Goal: Information Seeking & Learning: Learn about a topic

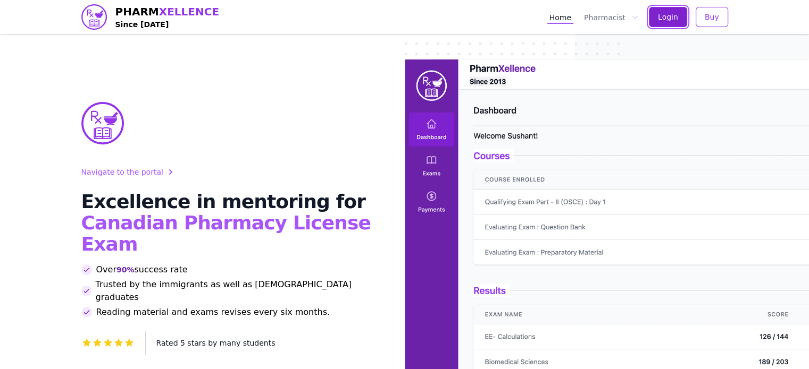
click at [680, 13] on button "Login" at bounding box center [668, 17] width 38 height 20
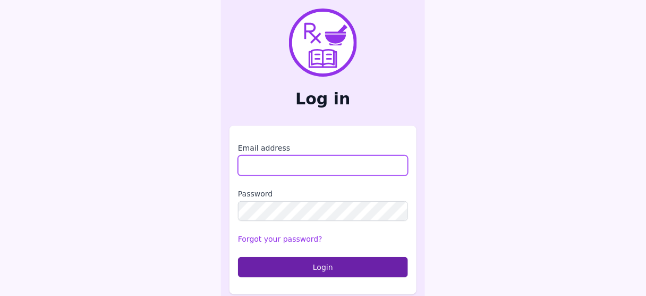
click at [282, 170] on input "Email address" at bounding box center [323, 165] width 170 height 20
type input "**********"
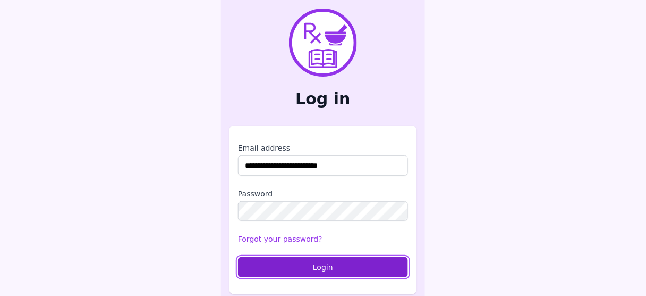
click at [327, 264] on button "Login" at bounding box center [323, 267] width 170 height 20
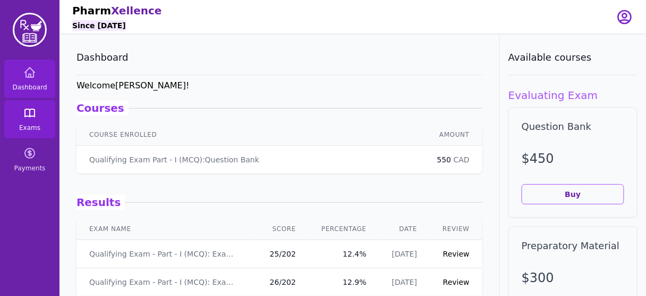
drag, startPoint x: 23, startPoint y: 128, endPoint x: 27, endPoint y: 121, distance: 7.1
click at [23, 128] on span "Exams" at bounding box center [29, 127] width 21 height 9
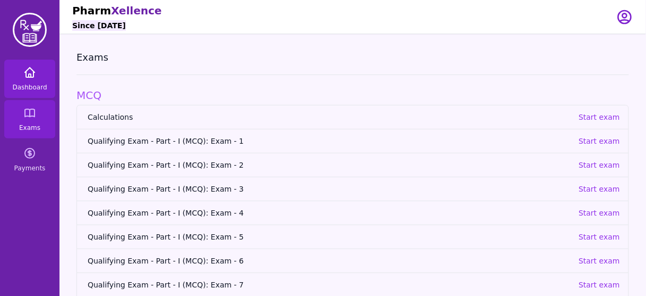
click at [30, 83] on span "Dashboard" at bounding box center [29, 87] width 35 height 9
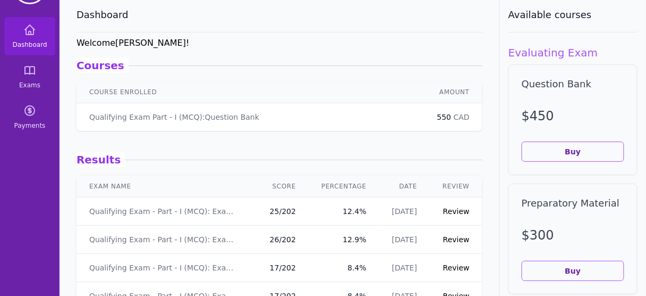
scroll to position [85, 0]
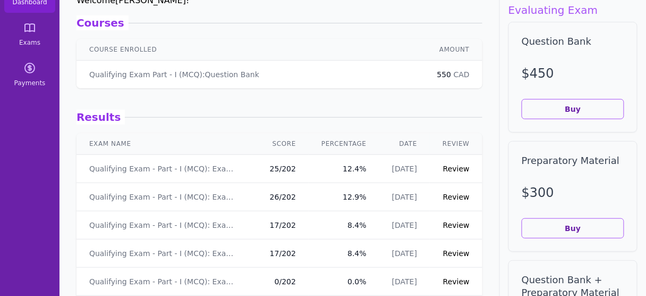
click at [455, 199] on link "Review" at bounding box center [456, 196] width 27 height 9
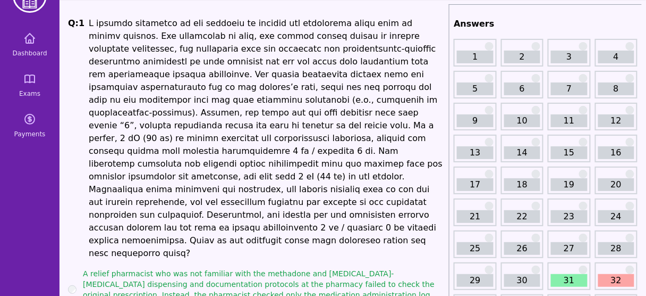
scroll to position [85, 0]
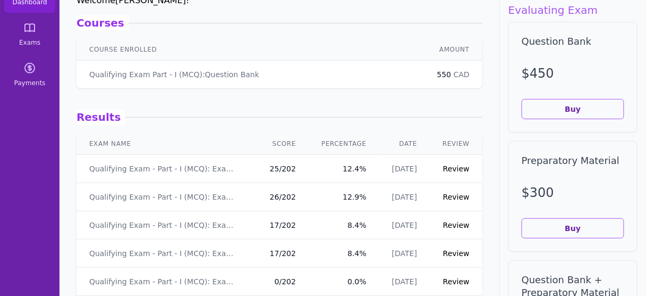
click at [456, 198] on link "Review" at bounding box center [456, 196] width 27 height 9
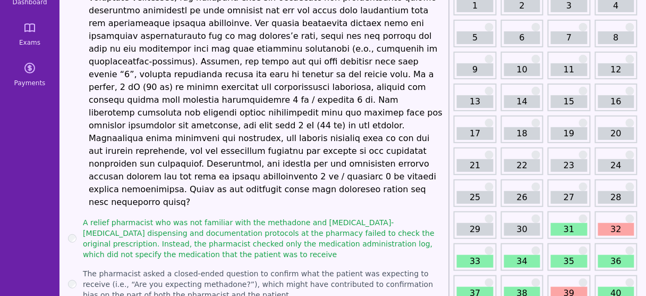
click at [565, 229] on link "31" at bounding box center [569, 229] width 36 height 13
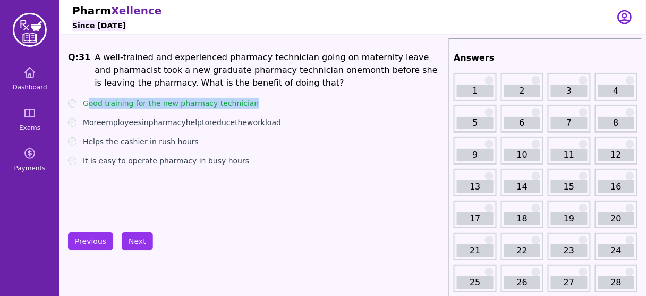
drag, startPoint x: 247, startPoint y: 104, endPoint x: 86, endPoint y: 99, distance: 161.2
click at [86, 99] on div "Good training for the new pharmacy technician" at bounding box center [256, 103] width 377 height 11
click at [135, 236] on button "Next" at bounding box center [137, 241] width 31 height 18
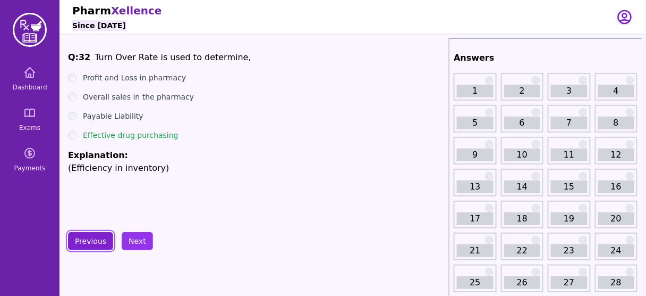
click at [86, 233] on button "Previous" at bounding box center [90, 241] width 45 height 18
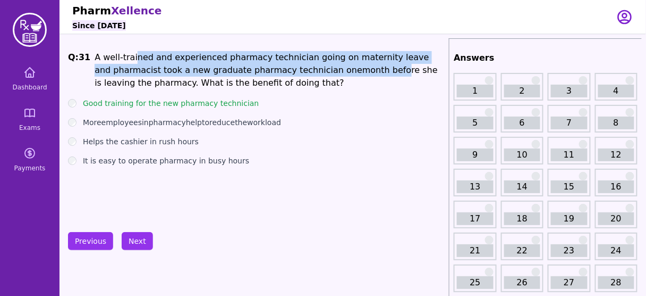
drag, startPoint x: 131, startPoint y: 60, endPoint x: 308, endPoint y: 68, distance: 176.7
click at [308, 68] on li "A well-trained and experienced pharmacy technician going on maternity leave and…" at bounding box center [270, 70] width 350 height 38
click at [123, 247] on button "Next" at bounding box center [137, 241] width 31 height 18
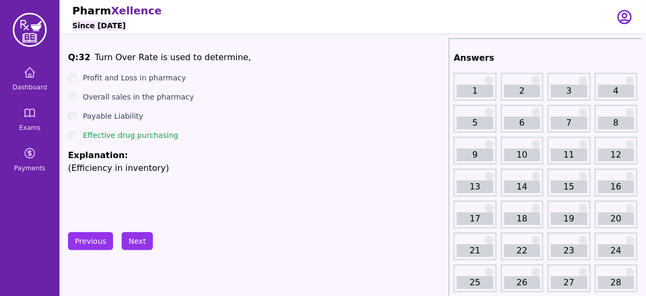
drag, startPoint x: 169, startPoint y: 138, endPoint x: 195, endPoint y: 133, distance: 25.9
click at [195, 133] on div "Effective drug purchasing" at bounding box center [256, 135] width 377 height 11
drag, startPoint x: 180, startPoint y: 129, endPoint x: 67, endPoint y: 127, distance: 113.2
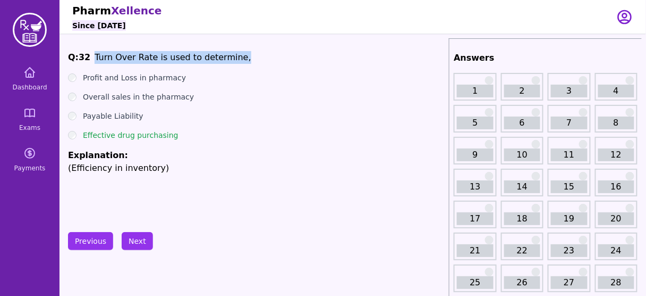
drag, startPoint x: 100, startPoint y: 56, endPoint x: 237, endPoint y: 52, distance: 137.2
click at [237, 52] on span "Q: 32 Turn Over Rate is used to determine," at bounding box center [256, 57] width 377 height 13
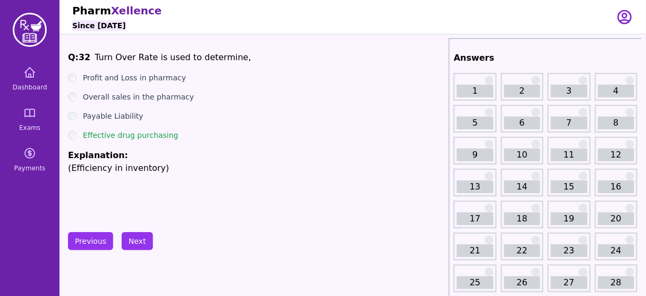
click at [104, 136] on label "Effective drug purchasing" at bounding box center [131, 135] width 96 height 11
click at [131, 238] on button "Next" at bounding box center [137, 241] width 31 height 18
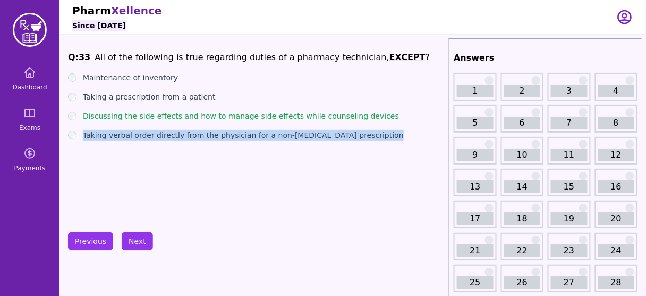
click at [186, 124] on ul "Maintenance of inventory Taking a prescription from a patient Discussing the si…" at bounding box center [256, 106] width 377 height 68
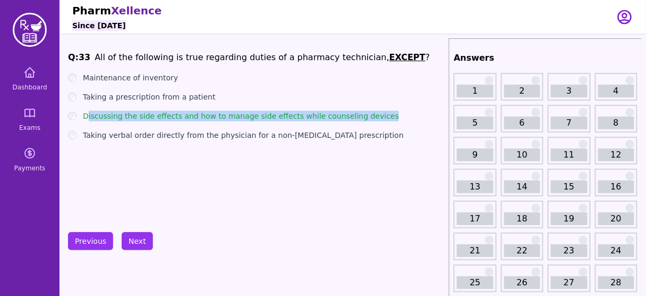
drag, startPoint x: 374, startPoint y: 115, endPoint x: 86, endPoint y: 113, distance: 288.1
click at [86, 113] on div "Discussing the side effects and how to manage side effects while counseling dev…" at bounding box center [256, 116] width 377 height 11
click at [145, 238] on button "Next" at bounding box center [137, 241] width 31 height 18
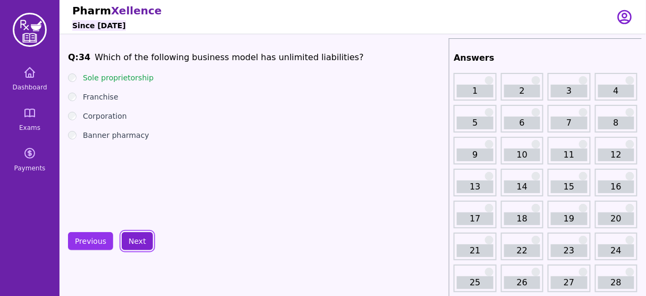
click at [146, 235] on button "Next" at bounding box center [137, 241] width 31 height 18
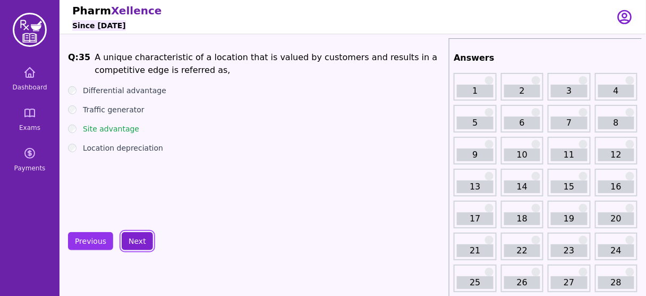
click at [142, 240] on button "Next" at bounding box center [137, 241] width 31 height 18
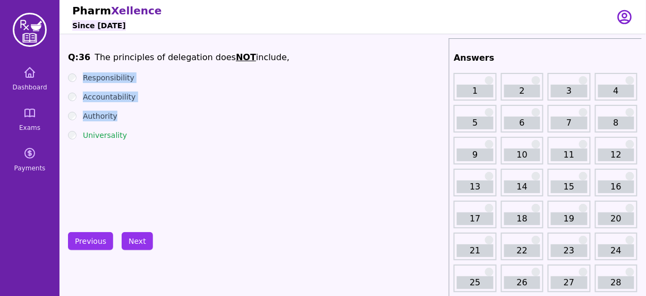
drag, startPoint x: 81, startPoint y: 74, endPoint x: 148, endPoint y: 114, distance: 77.9
click at [148, 114] on ul "Responsibility Accountability Authority Universality" at bounding box center [256, 106] width 377 height 68
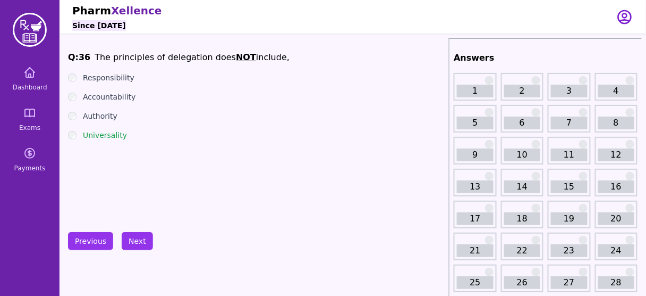
click at [162, 146] on div "Q: 36 The principles of delegation does NOT include, Responsibility Accountabil…" at bounding box center [256, 130] width 377 height 159
click at [176, 56] on li "The principles of delegation does NOT include," at bounding box center [192, 57] width 195 height 13
drag, startPoint x: 86, startPoint y: 74, endPoint x: 116, endPoint y: 116, distance: 52.2
click at [116, 116] on ul "Responsibility Accountability Authority Universality" at bounding box center [256, 106] width 377 height 68
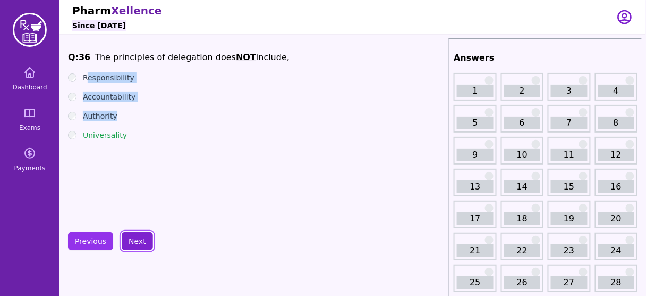
click at [138, 242] on button "Next" at bounding box center [137, 241] width 31 height 18
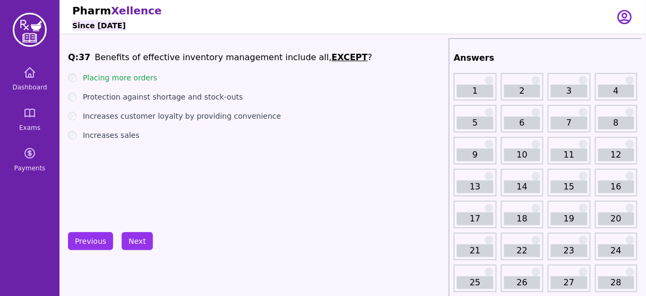
click at [180, 159] on div "Q: 37 Benefits of effective inventory management include all, EXCEPT ? Placing …" at bounding box center [256, 130] width 377 height 159
drag, startPoint x: 156, startPoint y: 77, endPoint x: 81, endPoint y: 77, distance: 75.5
click at [81, 77] on div "Placing more orders" at bounding box center [256, 77] width 377 height 11
click at [139, 245] on button "Next" at bounding box center [137, 241] width 31 height 18
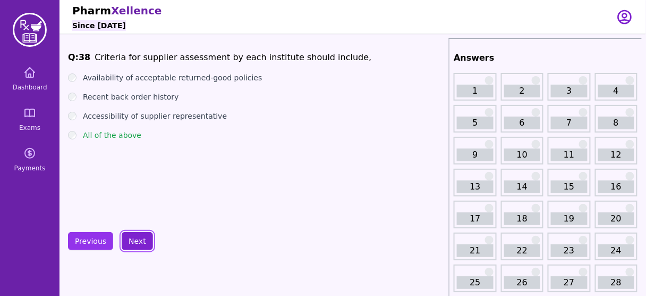
click at [137, 240] on button "Next" at bounding box center [137, 241] width 31 height 18
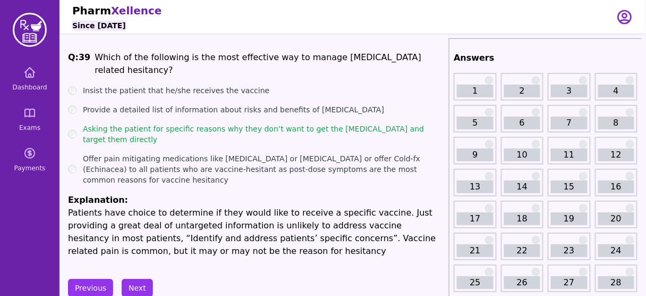
drag, startPoint x: 121, startPoint y: 140, endPoint x: 82, endPoint y: 128, distance: 40.2
click at [83, 128] on label "Asking the patient for specific reasons why they don’t want to get the influenz…" at bounding box center [264, 133] width 362 height 21
click at [282, 212] on p "Patients have choice to determine if they would like to receive a specific vacc…" at bounding box center [256, 231] width 377 height 51
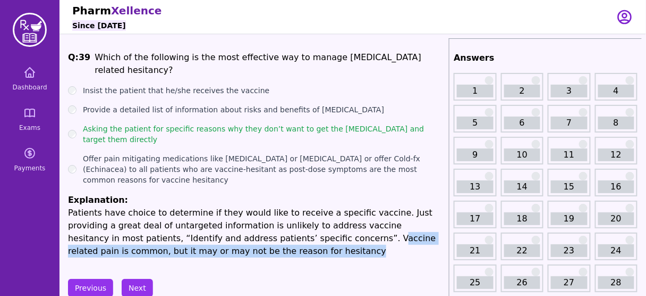
drag, startPoint x: 258, startPoint y: 238, endPoint x: 379, endPoint y: 249, distance: 121.1
click at [379, 249] on p "Patients have choice to determine if they would like to receive a specific vacc…" at bounding box center [256, 231] width 377 height 51
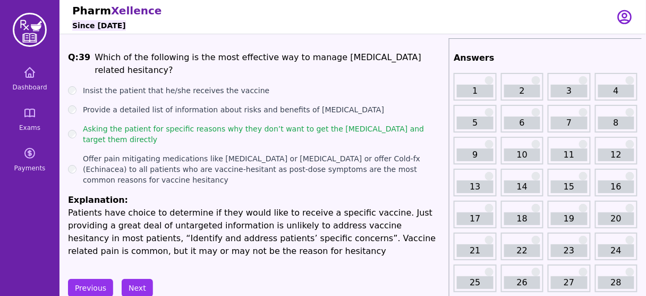
click at [152, 216] on p "Patients have choice to determine if they would like to receive a specific vacc…" at bounding box center [256, 231] width 377 height 51
drag, startPoint x: 136, startPoint y: 144, endPoint x: 84, endPoint y: 130, distance: 54.0
click at [84, 130] on label "Asking the patient for specific reasons why they don’t want to get the influenz…" at bounding box center [264, 133] width 362 height 21
click at [277, 224] on p "Patients have choice to determine if they would like to receive a specific vacc…" at bounding box center [256, 231] width 377 height 51
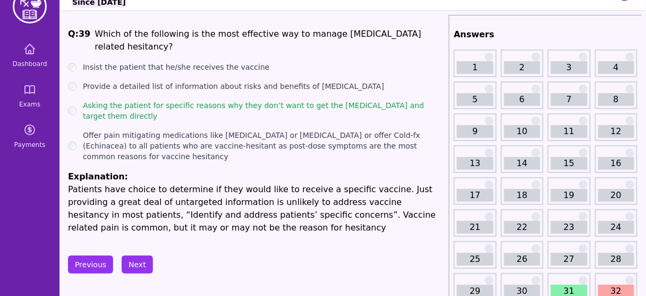
scroll to position [43, 0]
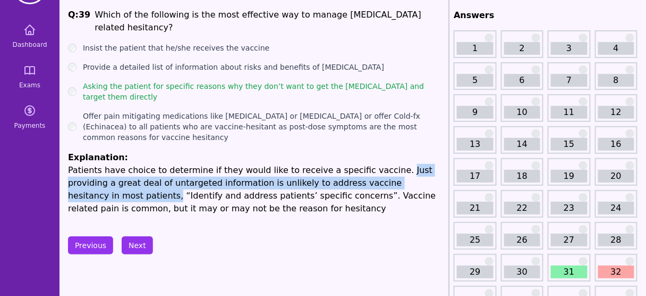
drag, startPoint x: 371, startPoint y: 171, endPoint x: 421, endPoint y: 183, distance: 52.0
click at [421, 183] on p "Patients have choice to determine if they would like to receive a specific vacc…" at bounding box center [256, 189] width 377 height 51
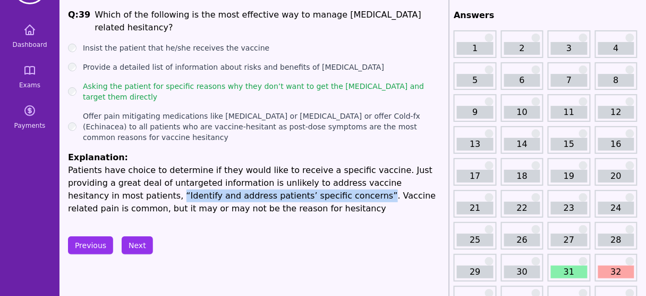
drag, startPoint x: 69, startPoint y: 195, endPoint x: 250, endPoint y: 190, distance: 181.9
click at [250, 190] on p "Patients have choice to determine if they would like to receive a specific vacc…" at bounding box center [256, 189] width 377 height 51
click at [133, 246] on button "Next" at bounding box center [137, 245] width 31 height 18
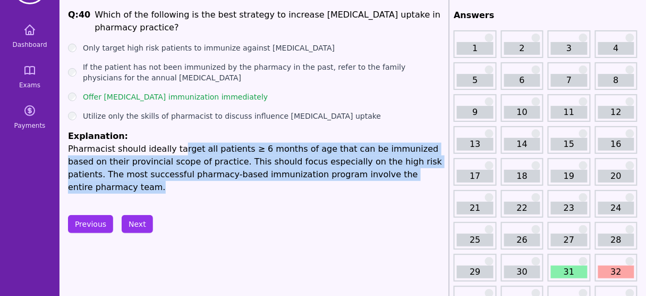
drag, startPoint x: 171, startPoint y: 144, endPoint x: 395, endPoint y: 178, distance: 226.9
click at [395, 178] on p "Pharmacist should ideally target all patients ≥ 6 months of age that can be imm…" at bounding box center [256, 167] width 377 height 51
click at [217, 162] on p "Pharmacist should ideally target all patients ≥ 6 months of age that can be imm…" at bounding box center [256, 167] width 377 height 51
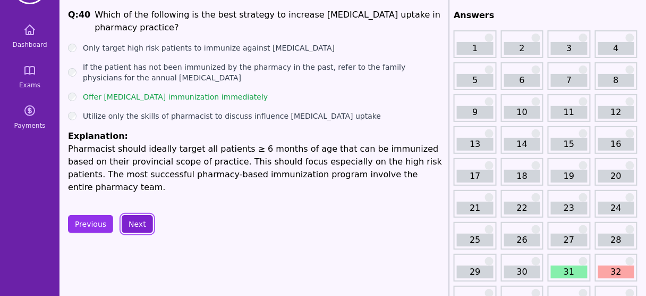
click at [130, 215] on button "Next" at bounding box center [137, 224] width 31 height 18
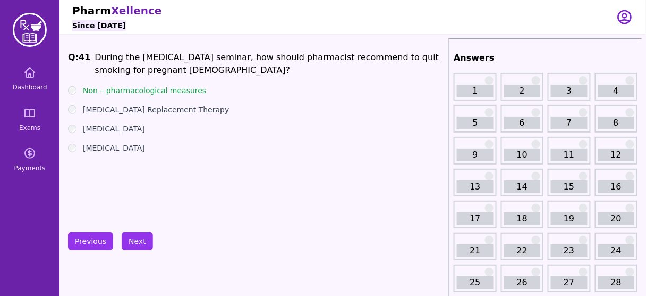
drag, startPoint x: 202, startPoint y: 94, endPoint x: 222, endPoint y: 96, distance: 19.8
click at [222, 96] on ul "Non – pharmacological measures Nicotine Replacement Therapy Varenicline Cytisine" at bounding box center [256, 119] width 377 height 68
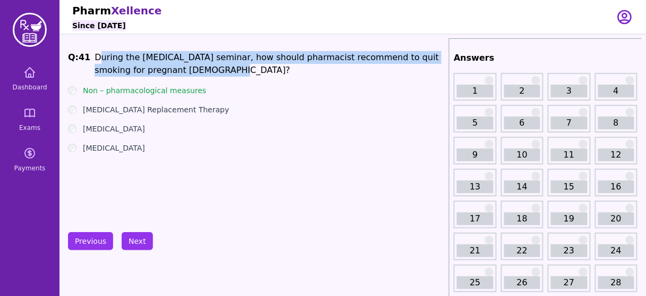
drag, startPoint x: 119, startPoint y: 57, endPoint x: 186, endPoint y: 69, distance: 67.5
click at [186, 69] on li "During the smoking cessation seminar, how should pharmacist recommend to quit s…" at bounding box center [270, 64] width 350 height 26
click at [154, 65] on li "During the smoking cessation seminar, how should pharmacist recommend to quit s…" at bounding box center [270, 64] width 350 height 26
drag, startPoint x: 166, startPoint y: 71, endPoint x: 93, endPoint y: 58, distance: 74.0
click at [95, 58] on li "During the smoking cessation seminar, how should pharmacist recommend to quit s…" at bounding box center [270, 64] width 350 height 26
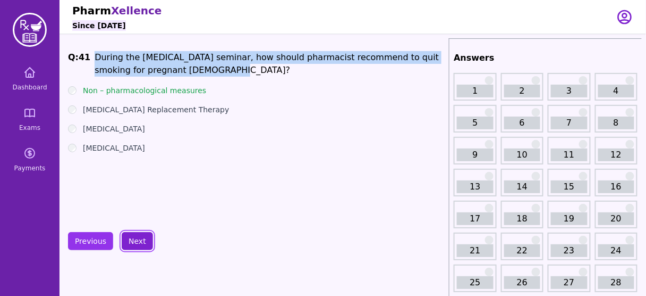
click at [139, 238] on button "Next" at bounding box center [137, 241] width 31 height 18
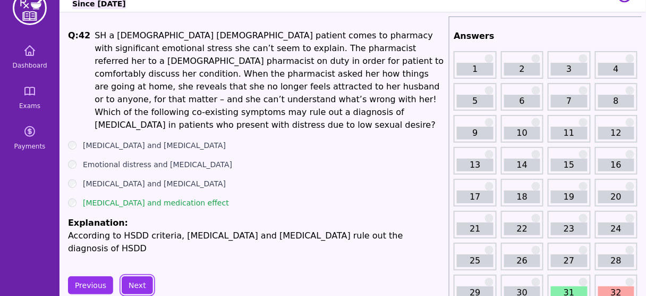
scroll to position [43, 0]
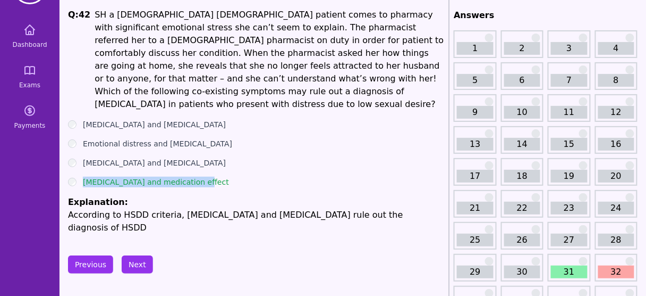
drag, startPoint x: 112, startPoint y: 172, endPoint x: 226, endPoint y: 170, distance: 114.3
click at [226, 176] on div "Depression and medication effect" at bounding box center [256, 181] width 377 height 11
click at [133, 255] on button "Next" at bounding box center [137, 264] width 31 height 18
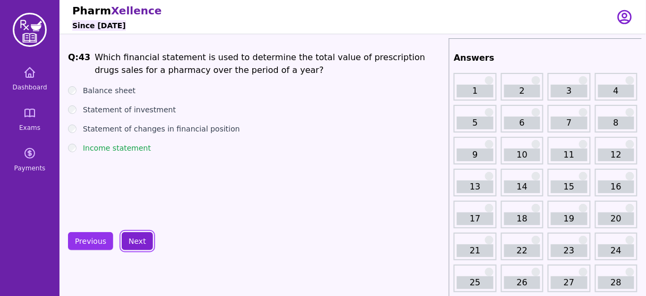
click at [138, 238] on button "Next" at bounding box center [137, 241] width 31 height 18
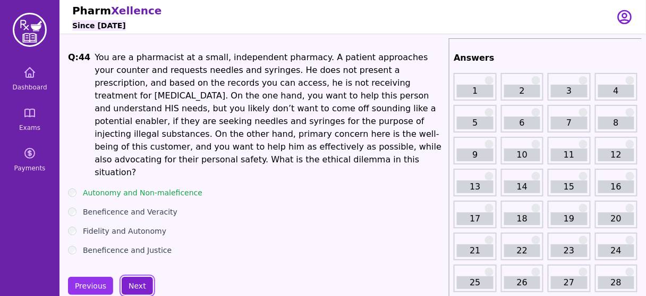
click at [140, 276] on button "Next" at bounding box center [137, 285] width 31 height 18
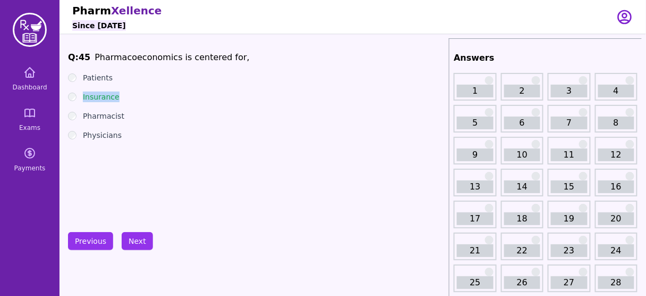
drag, startPoint x: 121, startPoint y: 95, endPoint x: 83, endPoint y: 99, distance: 37.4
click at [83, 99] on div "Insurance" at bounding box center [256, 96] width 377 height 11
click at [126, 54] on li "Pharmacoeconomics is centered for," at bounding box center [172, 57] width 155 height 13
drag, startPoint x: 125, startPoint y: 96, endPoint x: 81, endPoint y: 98, distance: 44.7
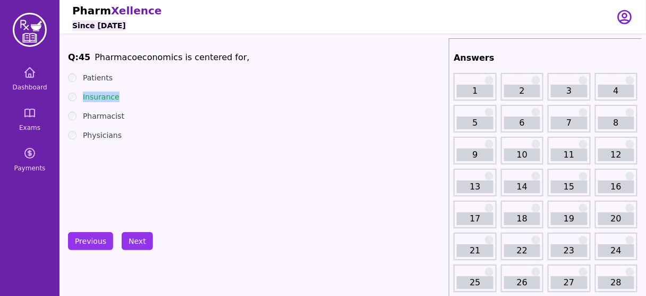
click at [81, 98] on div "Insurance" at bounding box center [256, 96] width 377 height 11
click at [136, 242] on button "Next" at bounding box center [137, 241] width 31 height 18
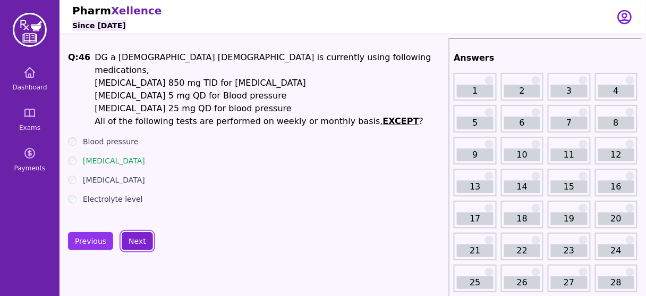
click at [140, 237] on button "Next" at bounding box center [137, 241] width 31 height 18
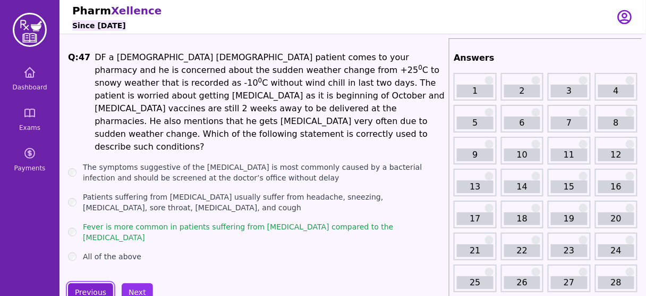
click at [88, 283] on button "Previous" at bounding box center [90, 292] width 45 height 18
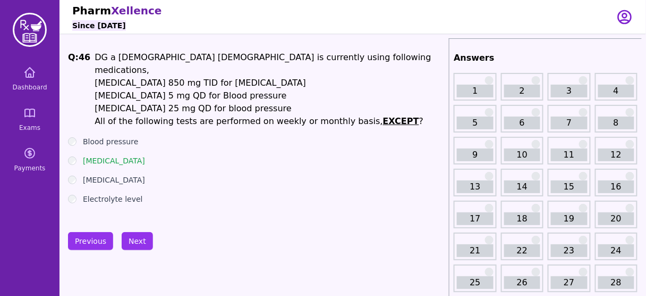
click at [302, 115] on p "All of the following tests are performed on weekly or monthly basis, EXCEPT ?" at bounding box center [270, 121] width 350 height 13
drag, startPoint x: 255, startPoint y: 106, endPoint x: 304, endPoint y: 104, distance: 48.9
click at [301, 115] on p "All of the following tests are performed on weekly or monthly basis, EXCEPT ?" at bounding box center [270, 121] width 350 height 13
drag, startPoint x: 123, startPoint y: 189, endPoint x: 84, endPoint y: 194, distance: 39.2
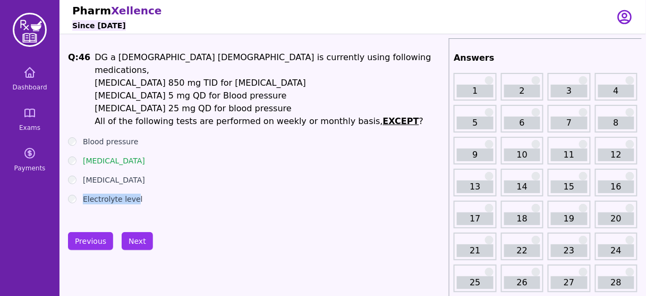
click at [84, 194] on div "Q: 46 DG a 35 years old male is currently using following medications, Metformi…" at bounding box center [256, 130] width 377 height 159
click at [207, 180] on ul "Blood pressure HbA1C Serum Creatinine Electrolyte level" at bounding box center [256, 170] width 377 height 68
drag, startPoint x: 154, startPoint y: 182, endPoint x: 82, endPoint y: 193, distance: 72.1
click at [82, 193] on div "Q: 46 DG a 35 years old male is currently using following medications, Metformi…" at bounding box center [256, 130] width 377 height 159
click at [152, 102] on p "Hydrochlorothiazide 25 mg QD for blood pressure" at bounding box center [270, 108] width 350 height 13
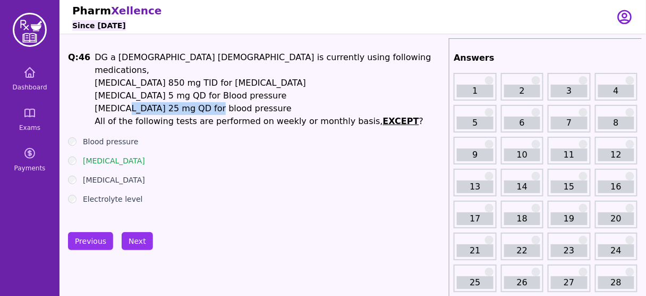
click at [152, 102] on p "Hydrochlorothiazide 25 mg QD for blood pressure" at bounding box center [270, 108] width 350 height 13
click at [130, 235] on button "Next" at bounding box center [137, 241] width 31 height 18
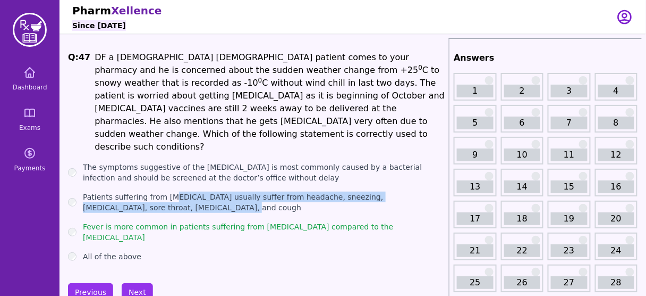
drag, startPoint x: 170, startPoint y: 171, endPoint x: 208, endPoint y: 182, distance: 39.2
click at [208, 191] on label "Patients suffering from common cold usually suffer from headache, sneezing, chi…" at bounding box center [264, 201] width 362 height 21
click at [131, 283] on button "Next" at bounding box center [137, 292] width 31 height 18
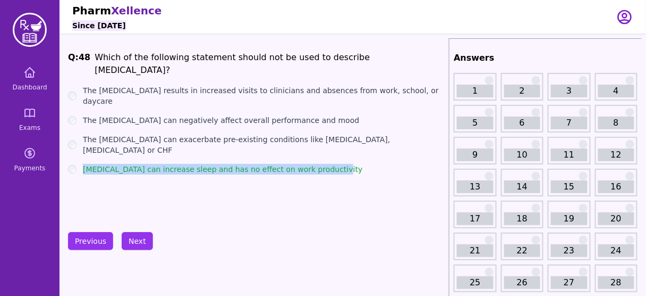
drag, startPoint x: 342, startPoint y: 133, endPoint x: 79, endPoint y: 137, distance: 263.2
click at [79, 164] on div "Common cold can increase sleep and has no effect on work productivity" at bounding box center [256, 169] width 377 height 11
click at [128, 243] on button "Next" at bounding box center [137, 241] width 31 height 18
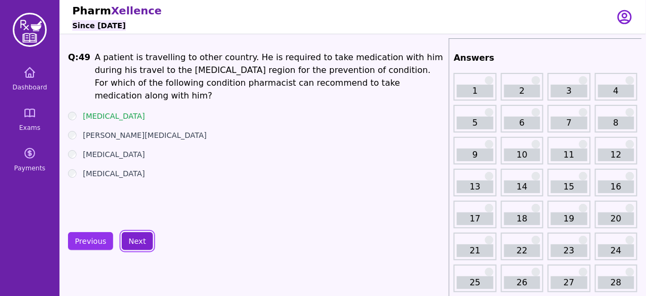
click at [140, 241] on button "Next" at bounding box center [137, 241] width 31 height 18
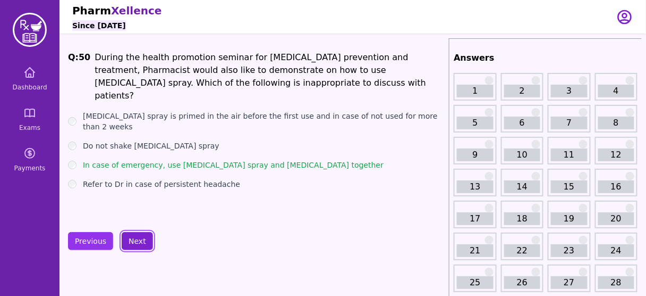
click at [133, 241] on button "Next" at bounding box center [137, 241] width 31 height 18
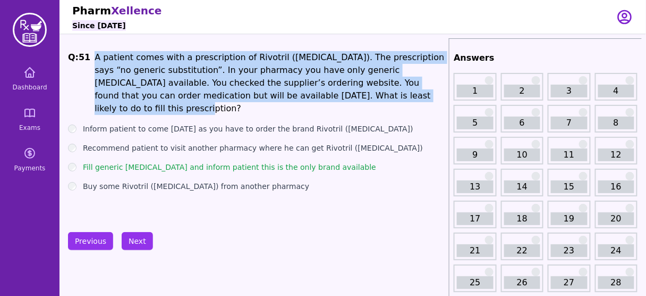
drag, startPoint x: 93, startPoint y: 51, endPoint x: 341, endPoint y: 101, distance: 252.8
click at [341, 101] on li "A patient comes with a prescription of Rivotril (Clonazepam). The prescription …" at bounding box center [270, 83] width 350 height 64
click at [191, 91] on li "A patient comes with a prescription of Rivotril (Clonazepam). The prescription …" at bounding box center [270, 83] width 350 height 64
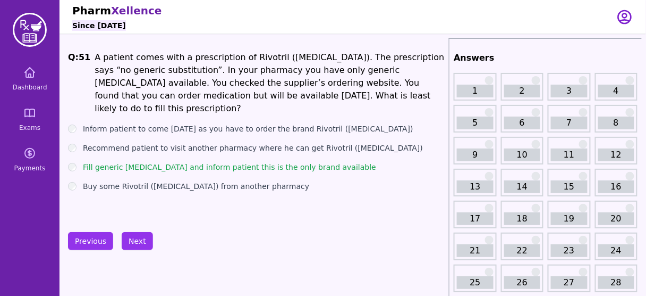
click at [168, 97] on li "A patient comes with a prescription of Rivotril (Clonazepam). The prescription …" at bounding box center [270, 83] width 350 height 64
click at [135, 240] on button "Next" at bounding box center [137, 241] width 31 height 18
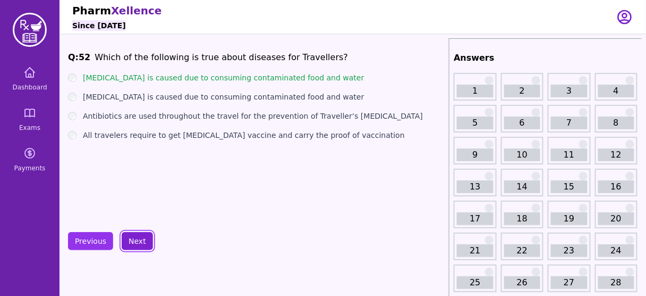
click at [129, 243] on button "Next" at bounding box center [137, 241] width 31 height 18
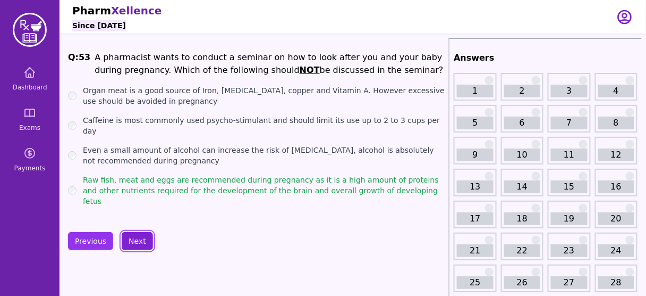
click at [132, 242] on button "Next" at bounding box center [137, 241] width 31 height 18
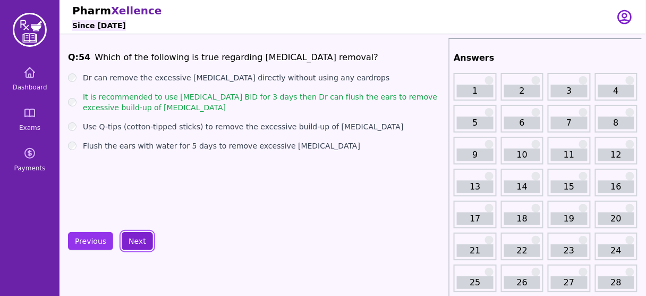
click at [138, 241] on button "Next" at bounding box center [137, 241] width 31 height 18
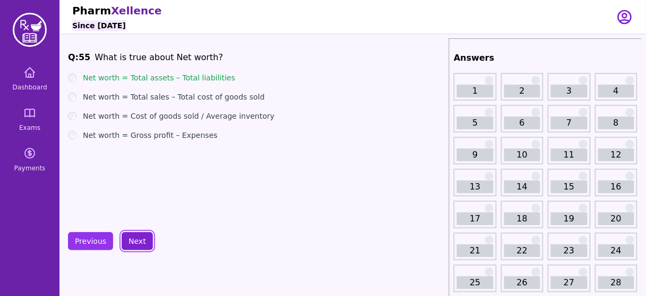
click at [133, 242] on button "Next" at bounding box center [137, 241] width 31 height 18
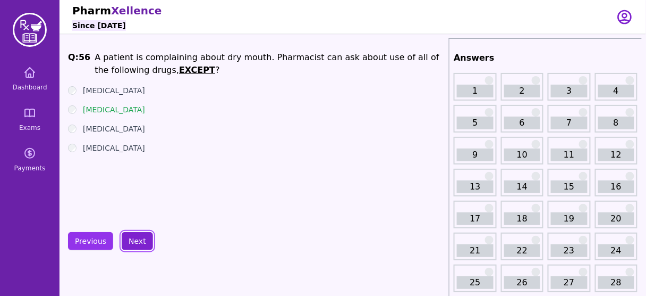
click at [137, 235] on button "Next" at bounding box center [137, 241] width 31 height 18
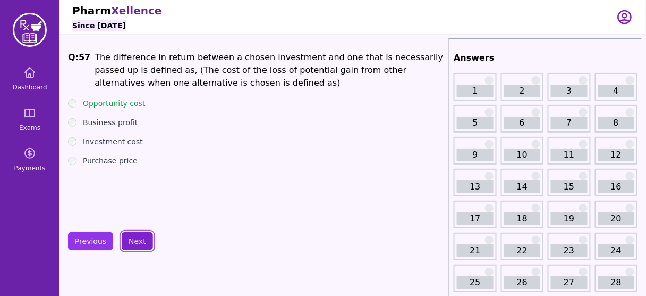
click at [137, 235] on button "Next" at bounding box center [137, 241] width 31 height 18
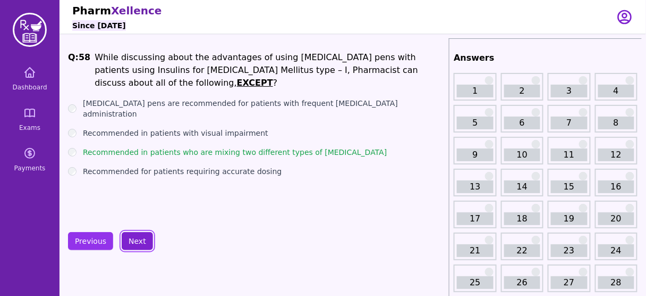
click at [137, 235] on button "Next" at bounding box center [137, 241] width 31 height 18
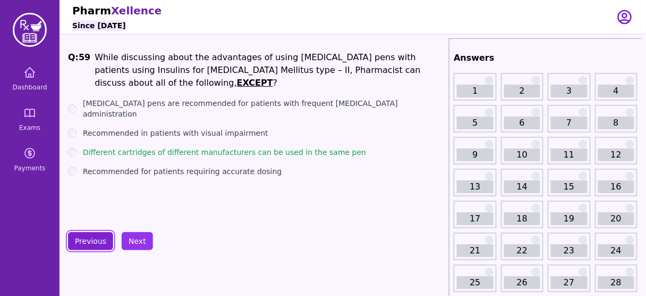
click at [96, 237] on button "Previous" at bounding box center [90, 241] width 45 height 18
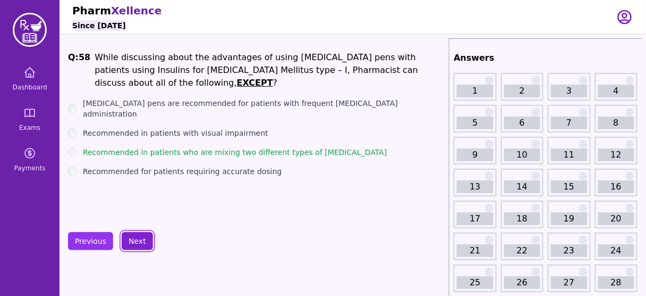
click at [141, 240] on button "Next" at bounding box center [137, 241] width 31 height 18
